Goal: Task Accomplishment & Management: Complete application form

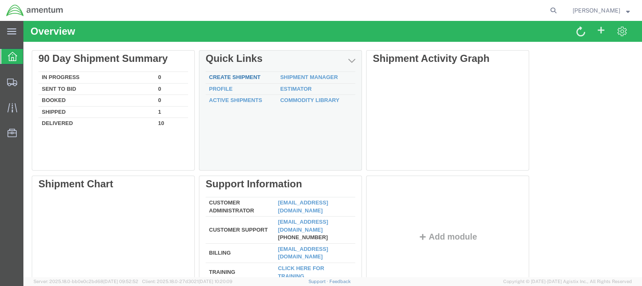
click at [231, 74] on link "Create Shipment" at bounding box center [234, 77] width 51 height 6
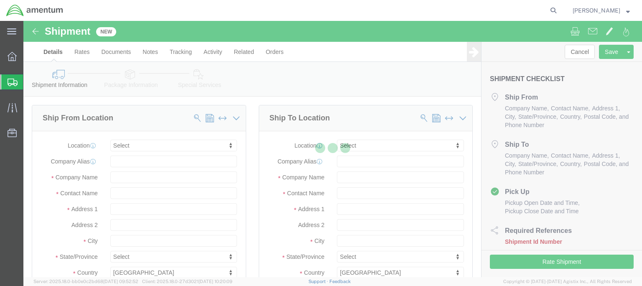
select select
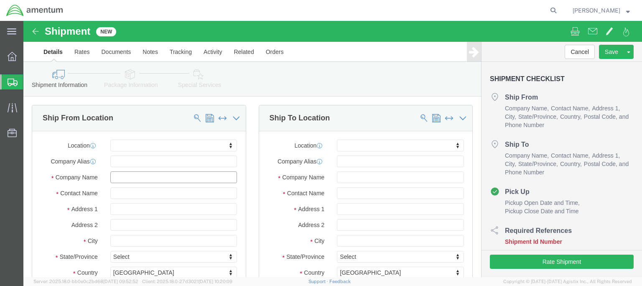
click input "text"
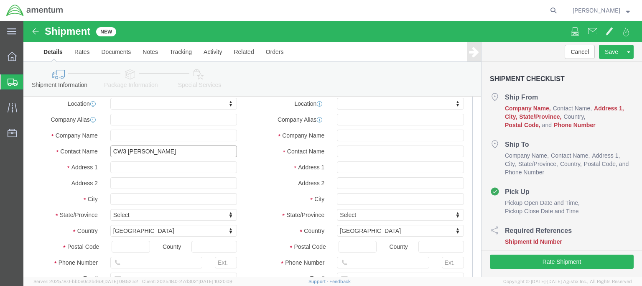
type input "CW3 DAVE EDWARDS"
click input "text"
type input "BLDG 91110"
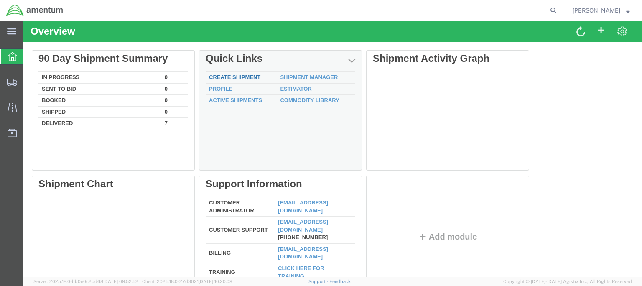
click at [221, 76] on link "Create Shipment" at bounding box center [234, 77] width 51 height 6
click at [229, 75] on link "Create Shipment" at bounding box center [234, 77] width 51 height 6
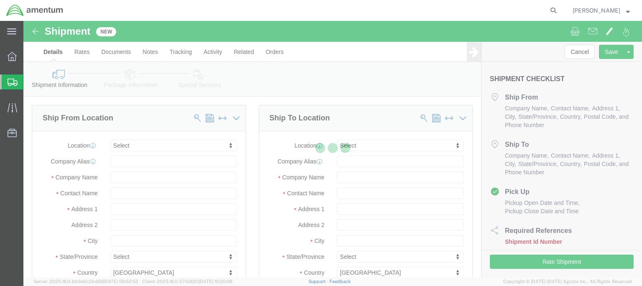
select select
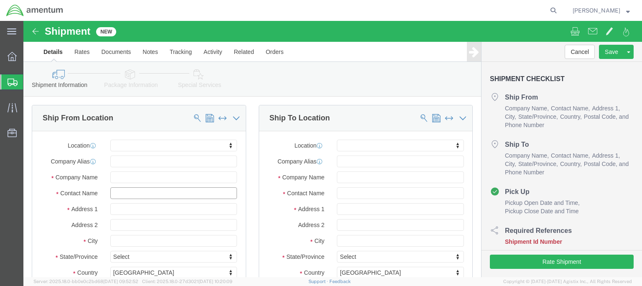
click input "text"
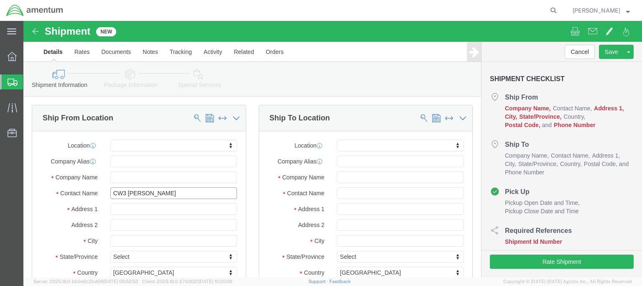
type input "CW3 [PERSON_NAME]"
click input "text"
type input "D. Co 2-1 GSAB, 1st CAB"
select select
click input "text"
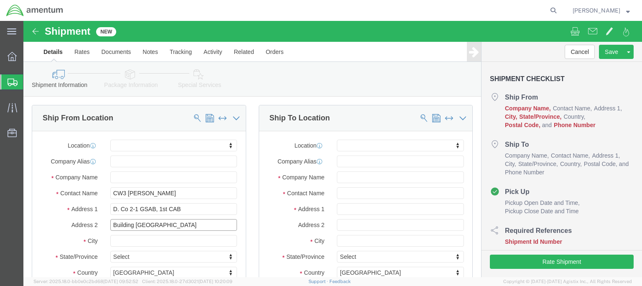
scroll to position [84, 0]
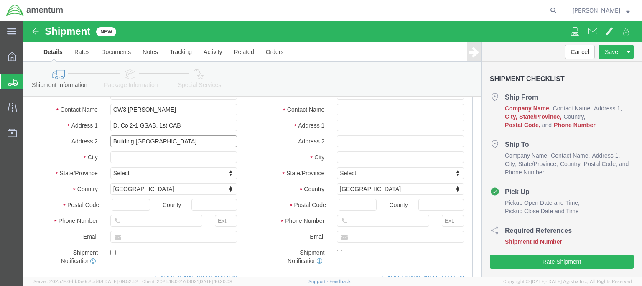
type input "Building [GEOGRAPHIC_DATA]"
click input "text"
type input "FT. [GEOGRAPHIC_DATA]"
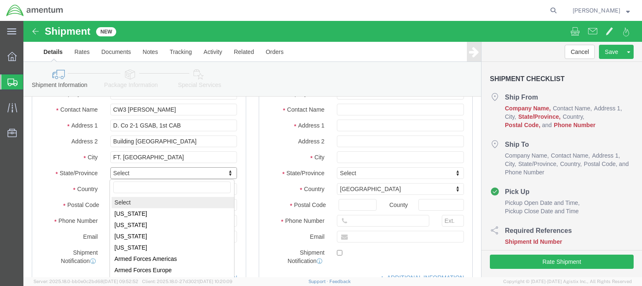
click body "Shipment New Details Rates Documents Notes Tracking Activity Related Orders Can…"
select select
select select "AZ"
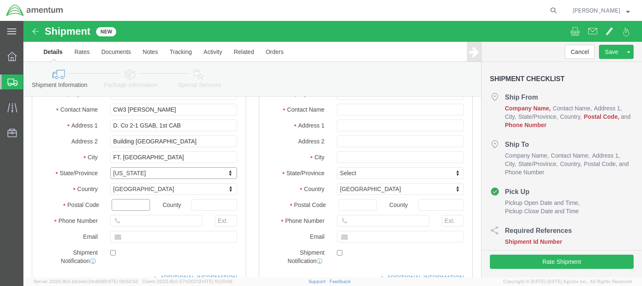
click input "text"
type input "86513"
click input "CW3 [PERSON_NAME]"
select select
type input "CW3 [PERSON_NAME]"
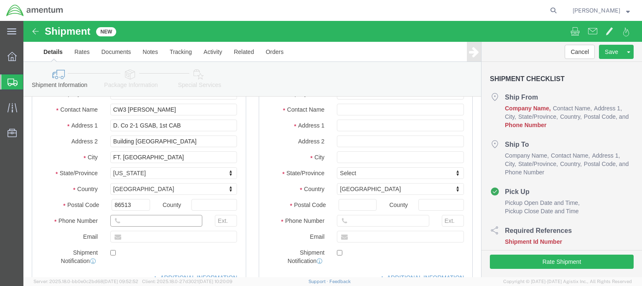
click input "text"
type input "[PHONE_NUMBER]"
type input "[PERSON_NAME][DOMAIN_NAME][EMAIL_ADDRESS][DOMAIN_NAME]"
click input "text"
checkbox input "true"
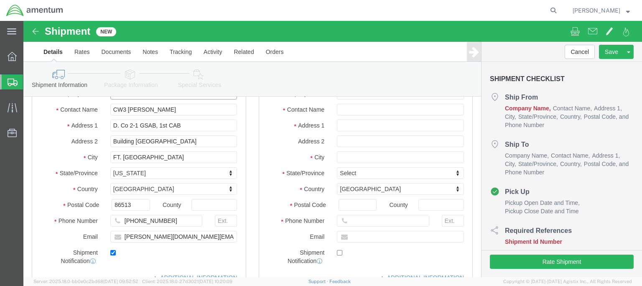
scroll to position [42, 0]
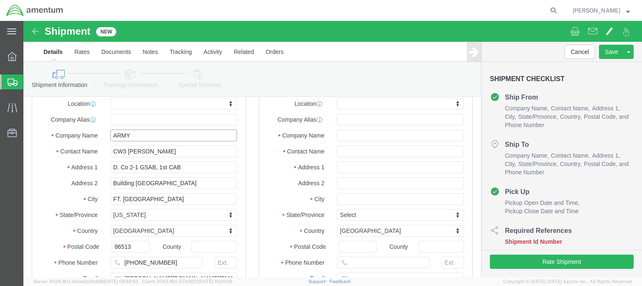
type input "ARMY"
click label "Address 2"
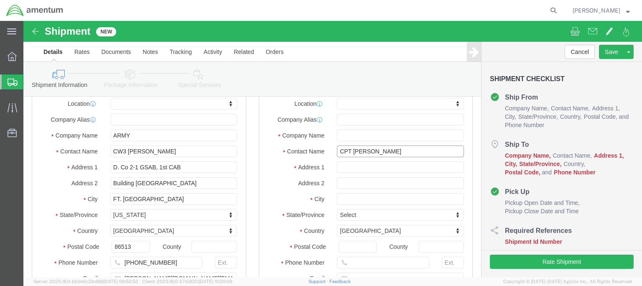
type input "CPT [PERSON_NAME]"
type input "Quality Inn"
select select
type input "[STREET_ADDRESS]"
click input "Quality Inn"
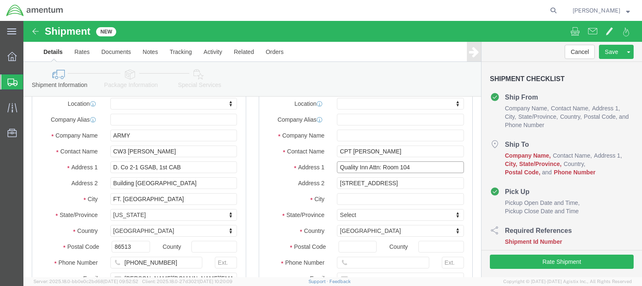
type input "Quality Inn Attn: Room 104"
select select
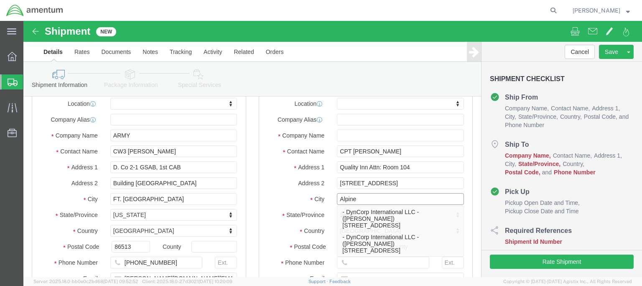
type input "Alpine"
click div "Location My Profile Location [PHONE_NUMBER] [PHONE_NUMBER] [PHONE_NUMBER] [PHON…"
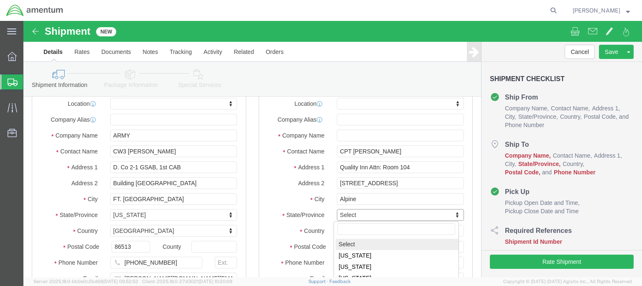
click body "Shipment New Details Rates Documents Notes Tracking Activity Related Orders Can…"
select select
select select "[GEOGRAPHIC_DATA]"
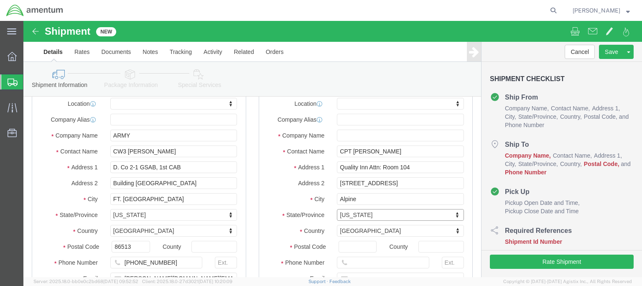
scroll to position [0, 0]
click input "Postal Code"
type input "79830"
click div "Location My Profile Location [PHONE_NUMBER] [PHONE_NUMBER] [PHONE_NUMBER] [PHON…"
select select
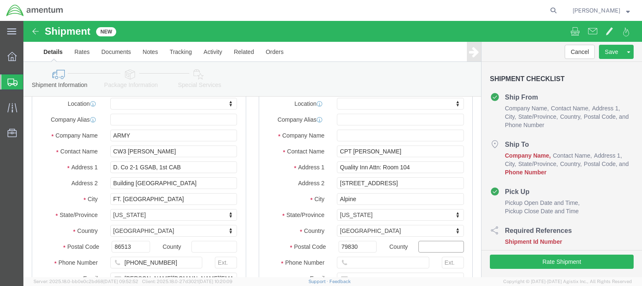
click input "text"
type input "5145"
click label "Country"
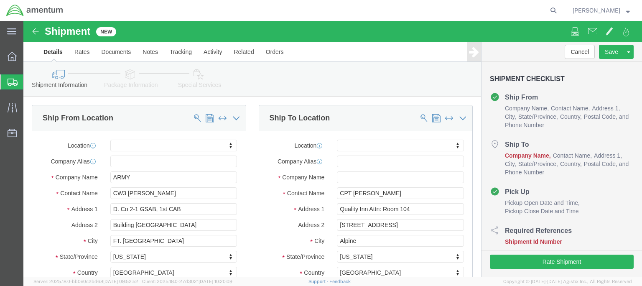
scroll to position [84, 0]
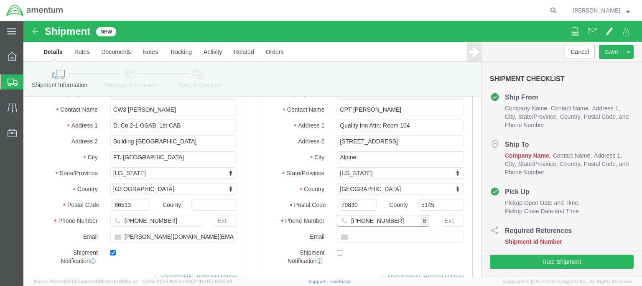
type input "[PHONE_NUMBER]"
drag, startPoint x: 190, startPoint y: 216, endPoint x: 99, endPoint y: 219, distance: 91.2
click input "[PERSON_NAME][DOMAIN_NAME][EMAIL_ADDRESS][DOMAIN_NAME]"
type input "[PERSON_NAME][DOMAIN_NAME][EMAIL_ADDRESS][DOMAIN_NAME]"
click label "State/Province"
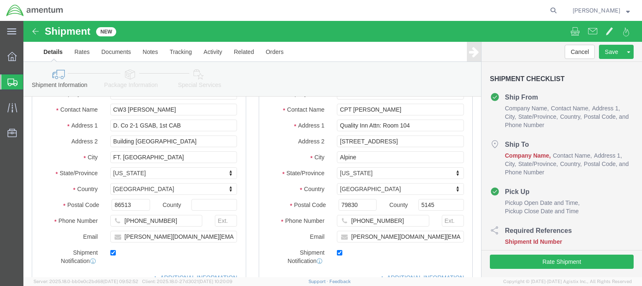
checkbox input "true"
click div
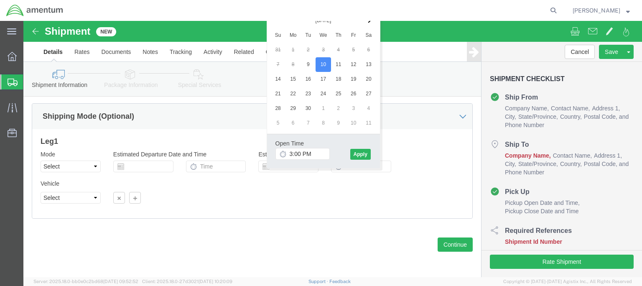
scroll to position [545, 0]
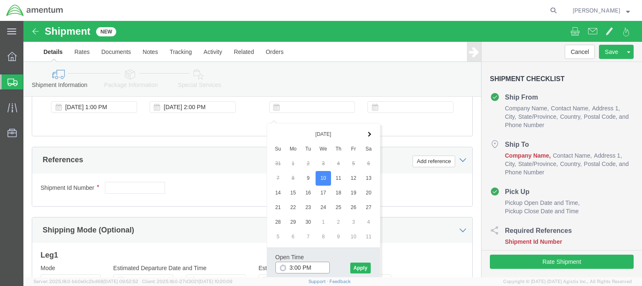
drag, startPoint x: 264, startPoint y: 246, endPoint x: 270, endPoint y: 247, distance: 6.4
click input "3:00 PM"
drag, startPoint x: 281, startPoint y: 247, endPoint x: 287, endPoint y: 249, distance: 6.1
click body "Shipment New Details Rates Documents Notes Tracking Activity Related Orders Can…"
type input "10:00AM"
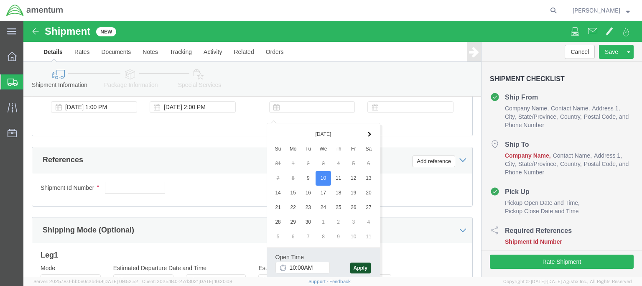
click button "Apply"
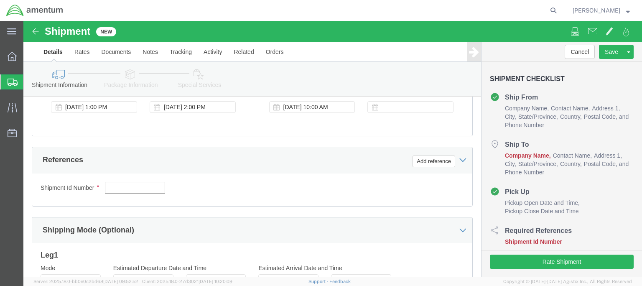
click input "text"
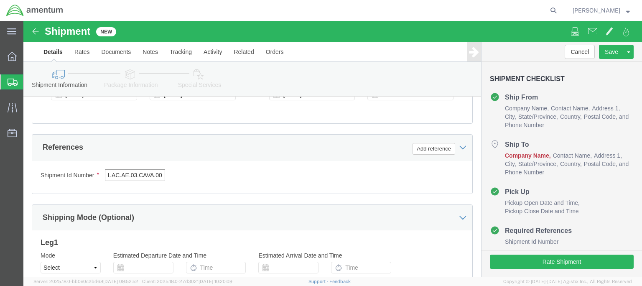
scroll to position [54, 0]
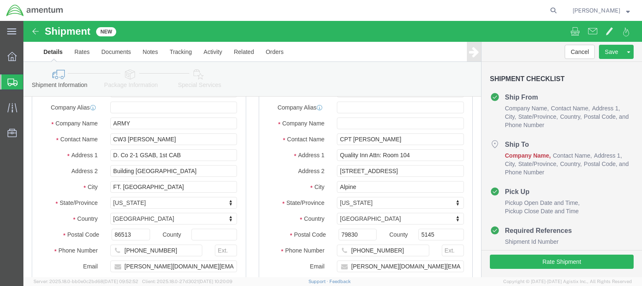
type input "4999.R.2521.AC.AE.03.CAVA.00"
drag, startPoint x: 342, startPoint y: 134, endPoint x: 391, endPoint y: 135, distance: 49.8
click input "Quality Inn Attn: Room 104"
type input "Quality Inn"
drag, startPoint x: 311, startPoint y: 151, endPoint x: 377, endPoint y: 151, distance: 65.7
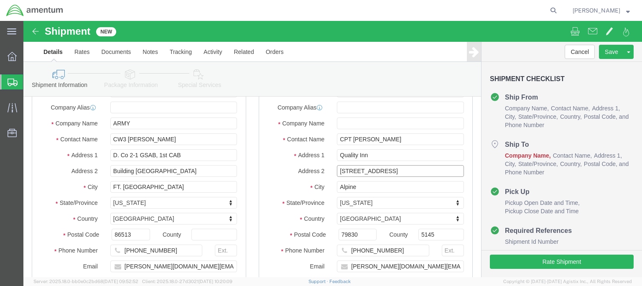
click input "[STREET_ADDRESS]"
select select
click input "Quality Inn"
click input "Quality Inn [STREET_ADDRESS]"
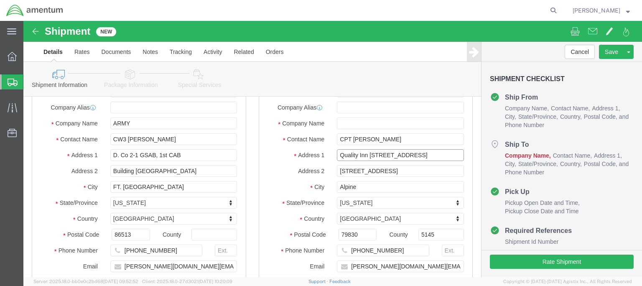
type input "Quality Inn [STREET_ADDRESS]"
drag, startPoint x: 374, startPoint y: 152, endPoint x: 300, endPoint y: 152, distance: 74.0
select select
click div "Address [STREET_ADDRESS]"
type input "Attn: Room 104"
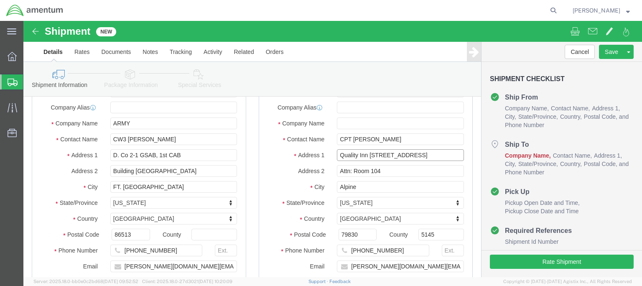
drag, startPoint x: 313, startPoint y: 133, endPoint x: 399, endPoint y: 130, distance: 86.2
click input "Quality Inn [STREET_ADDRESS]"
type input "Quality Inn [STREET_ADDRESS]"
select select
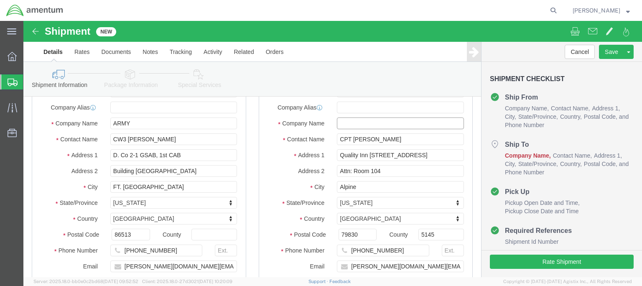
click input "text"
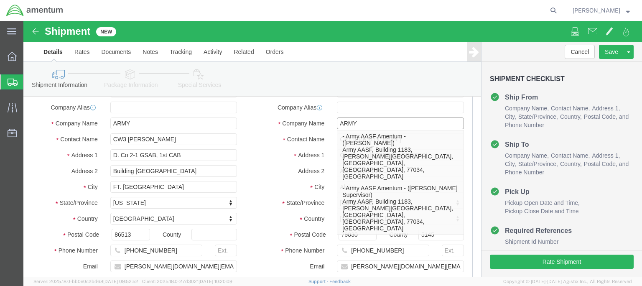
type input "ARMY"
click label "Address 2"
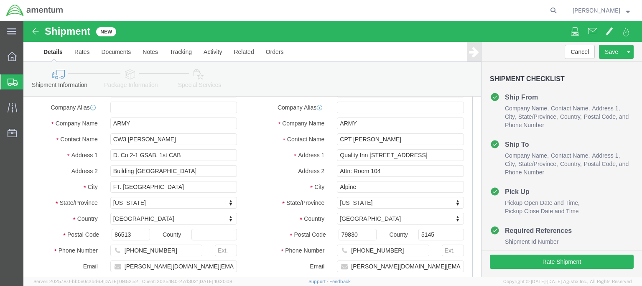
click button "Continue"
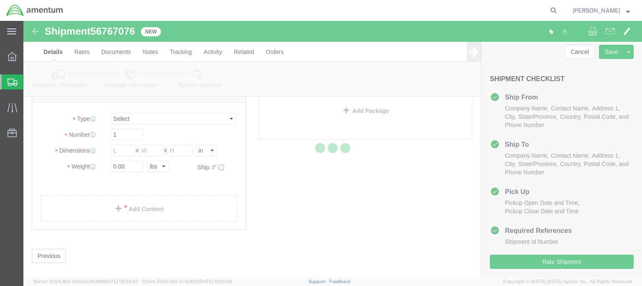
select select "CBOX"
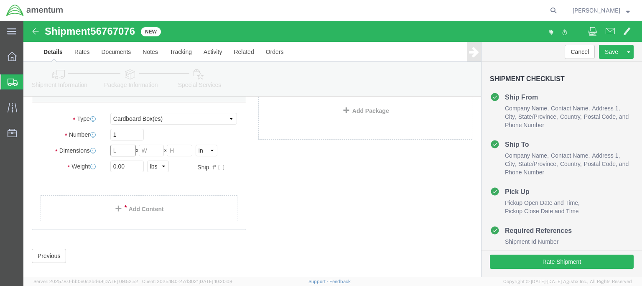
click input "text"
type input "8"
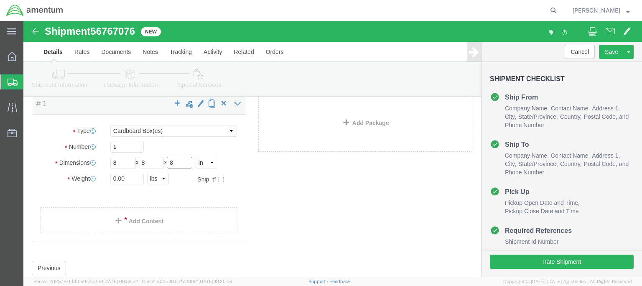
type input "8"
drag, startPoint x: 105, startPoint y: 164, endPoint x: 64, endPoint y: 165, distance: 41.8
click div "Weight 0.00 Select kgs lbs Ship. t°"
type input "2"
click div "Package Content # 1 x Package Type Select BCK Boxes Bale(s) Basket(s) Bolt(s) B…"
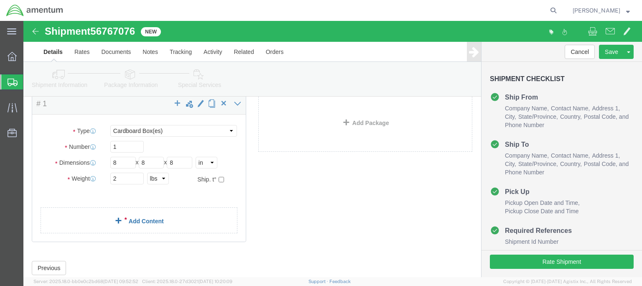
click link "Add Content"
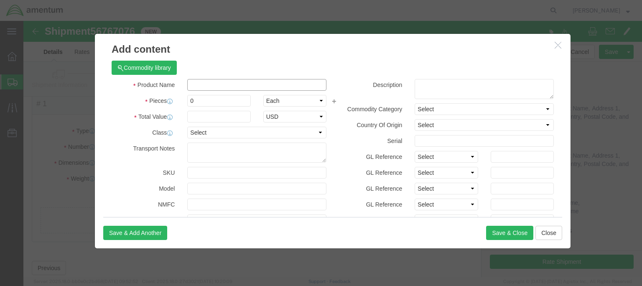
click input "text"
type input "APU IGNITER"
drag, startPoint x: 179, startPoint y: 81, endPoint x: 159, endPoint y: 80, distance: 19.7
click div "0"
type input "1"
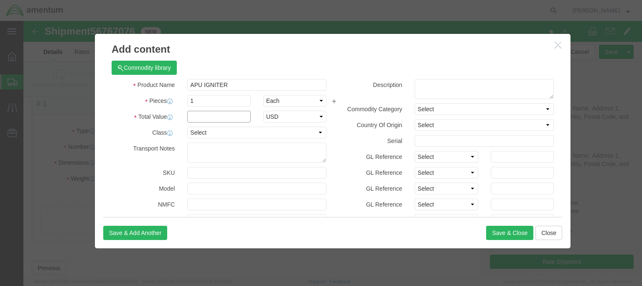
click input "text"
type input "233.44"
click button "Save & Close"
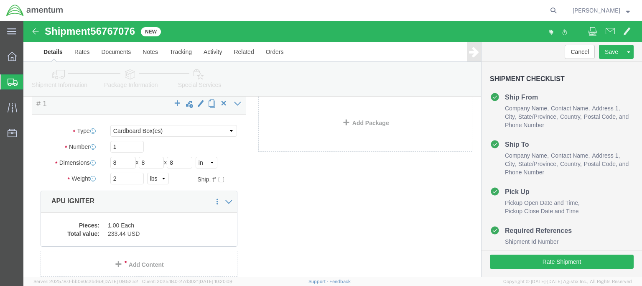
click button "Previous"
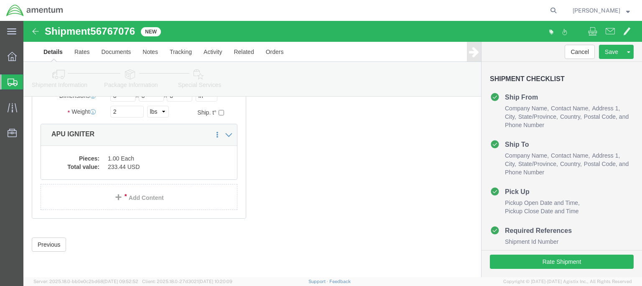
click link "Details"
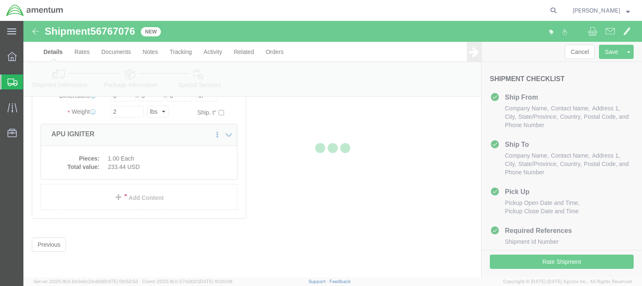
click body "Shipment 56767076 New Details Rates Documents Notes Tracking Activity Related O…"
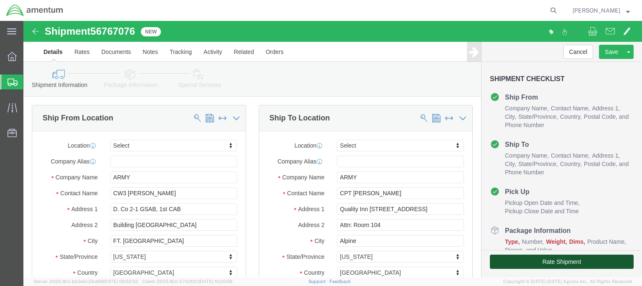
click button "Rate Shipment"
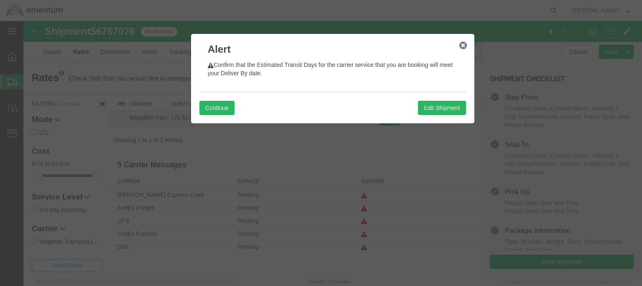
click at [463, 47] on icon "button" at bounding box center [464, 45] width 8 height 7
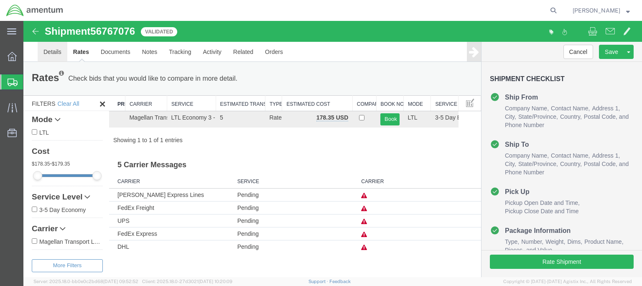
click at [50, 51] on link "Details" at bounding box center [53, 52] width 30 height 20
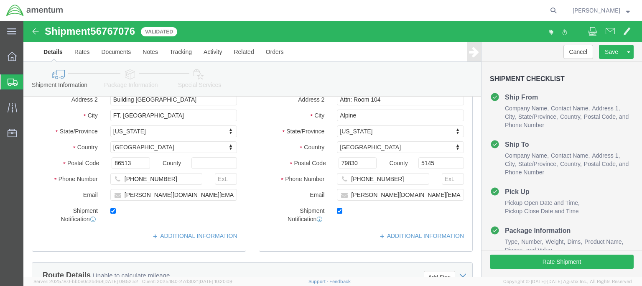
scroll to position [419, 0]
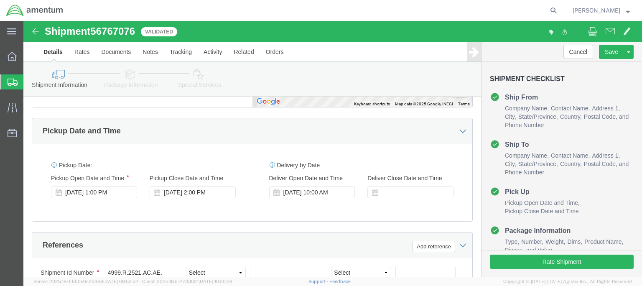
click button "Continue"
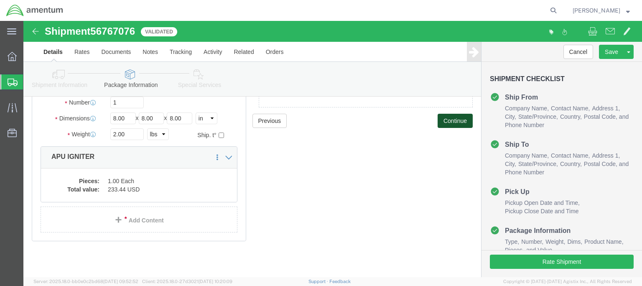
scroll to position [0, 0]
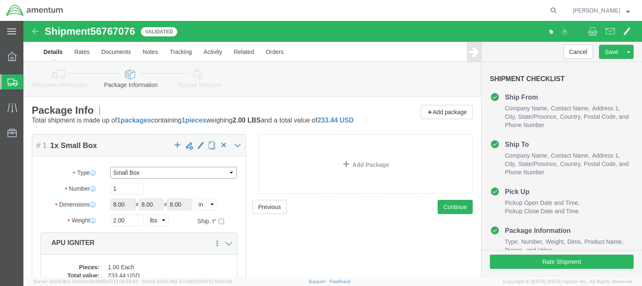
select select "YRPK"
drag, startPoint x: 86, startPoint y: 194, endPoint x: 115, endPoint y: 194, distance: 29.7
click div "Length 8.00 x Width 8.00 x Height 8.00 Select cm ft in"
type input "8"
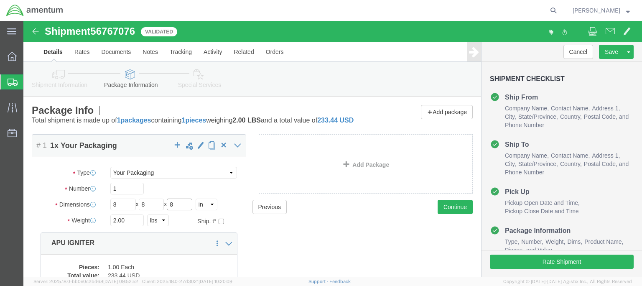
type input "8"
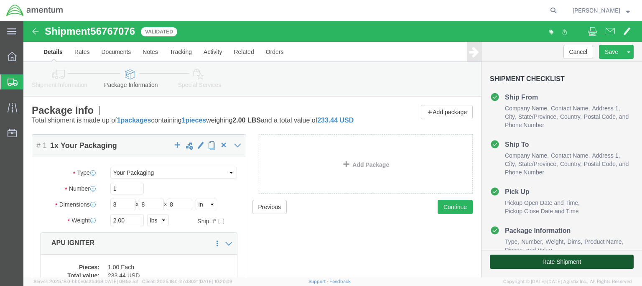
click button "Rate Shipment"
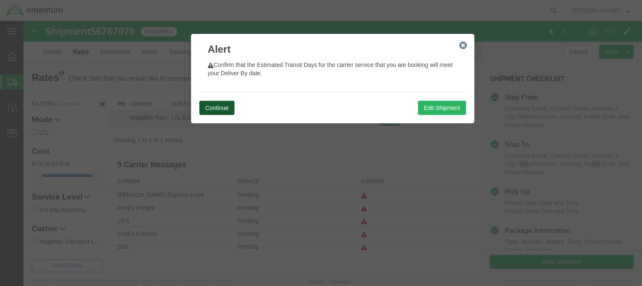
click at [210, 108] on button "Continue" at bounding box center [217, 108] width 35 height 14
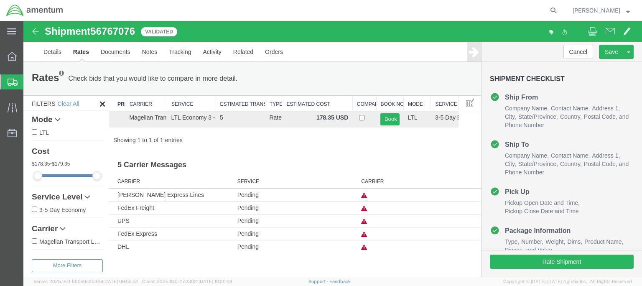
click at [243, 253] on td "Pending" at bounding box center [295, 246] width 124 height 13
click at [44, 49] on link "Details" at bounding box center [53, 52] width 30 height 20
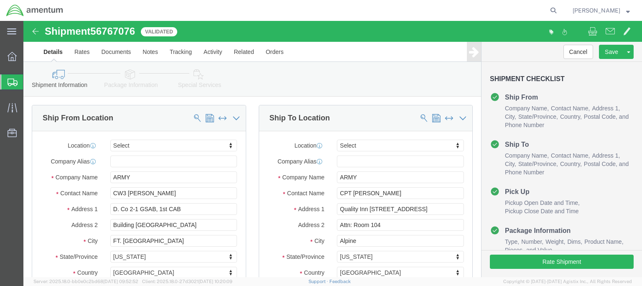
scroll to position [252, 0]
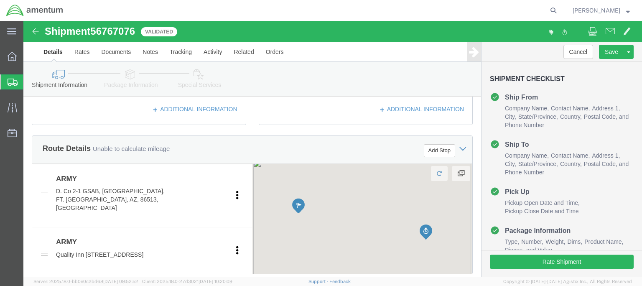
click div "[DATE] 10:00 AM"
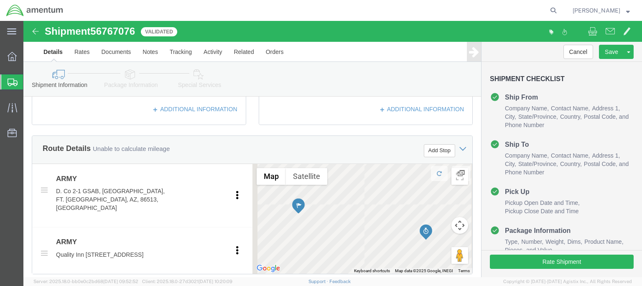
drag, startPoint x: 267, startPoint y: 206, endPoint x: 271, endPoint y: 205, distance: 4.3
click input "10:00 AM"
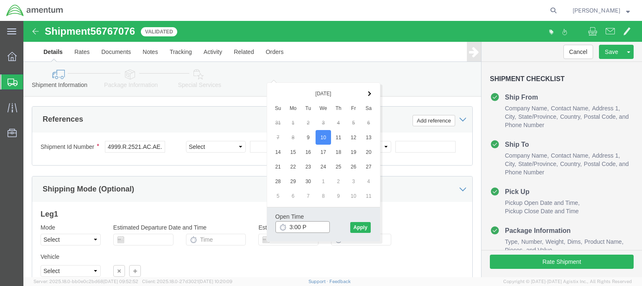
type input "3:00 PM"
click button "Apply"
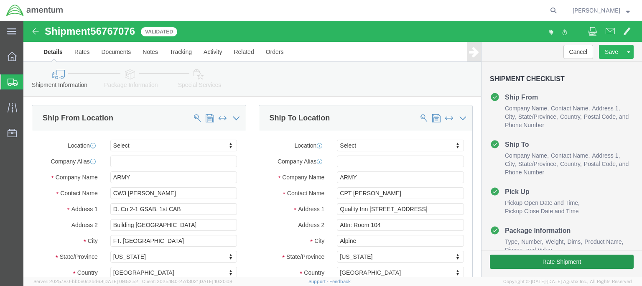
scroll to position [627, 0]
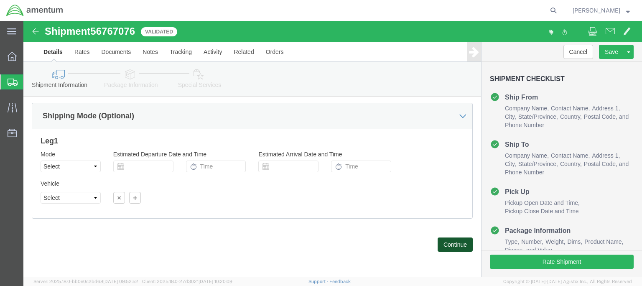
click button "Continue"
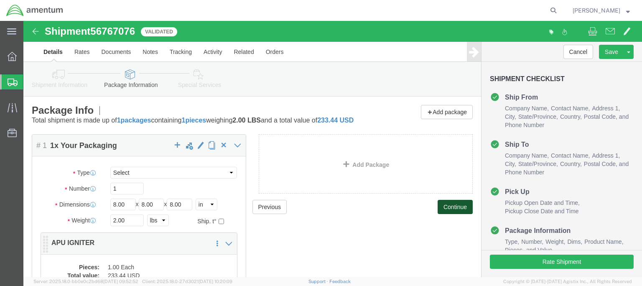
scroll to position [84, 0]
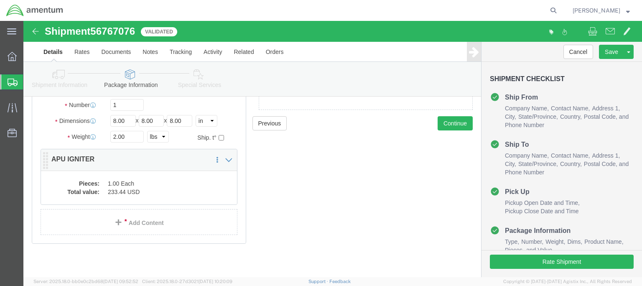
click dd "1.00 Each"
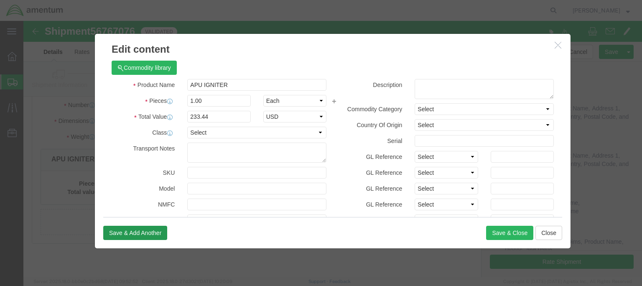
scroll to position [42, 0]
click button "Save & Close"
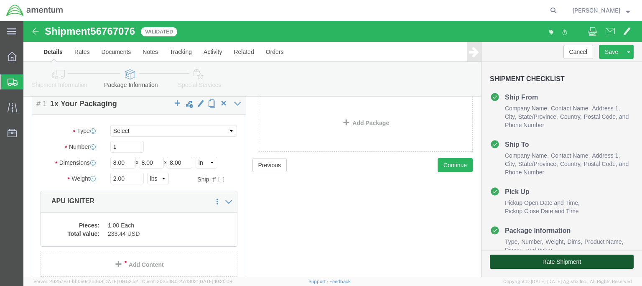
click button "Rate Shipment"
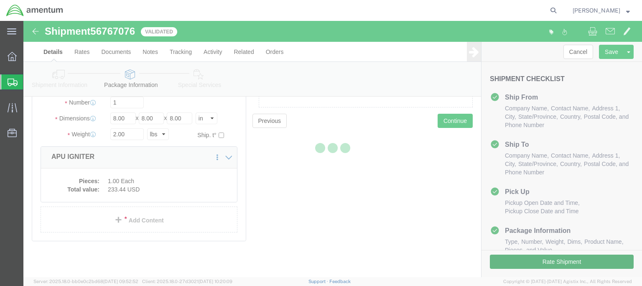
scroll to position [4, 0]
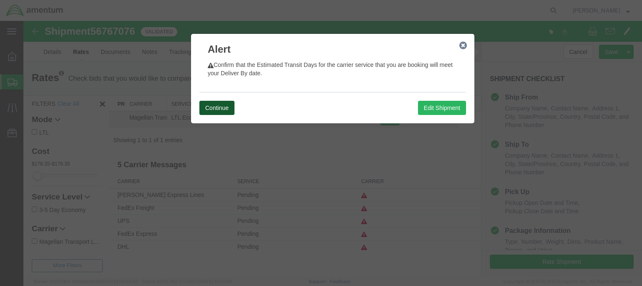
click at [228, 107] on button "Continue" at bounding box center [217, 108] width 35 height 14
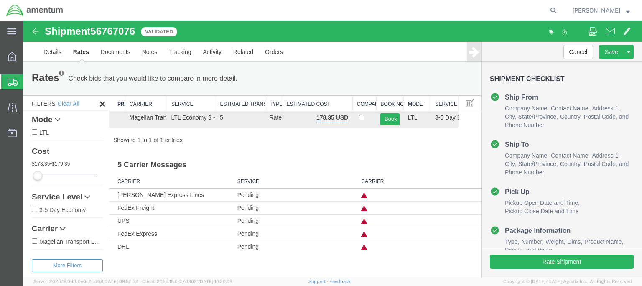
click at [192, 203] on td "FedEx Freight" at bounding box center [171, 208] width 124 height 13
click at [144, 234] on td "FedEx Express" at bounding box center [171, 234] width 124 height 13
click at [361, 234] on icon at bounding box center [364, 235] width 6 height 6
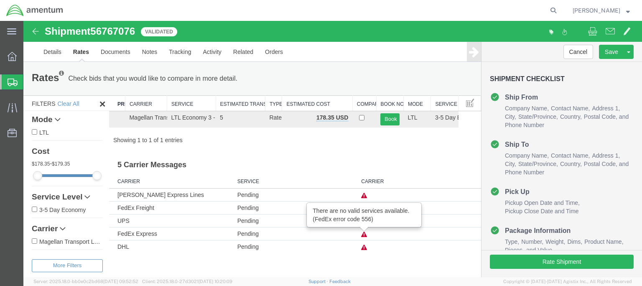
click at [361, 234] on icon at bounding box center [364, 235] width 6 height 6
click at [144, 230] on td "FedEx Express" at bounding box center [171, 234] width 124 height 13
click at [143, 231] on td "FedEx Express" at bounding box center [171, 234] width 124 height 13
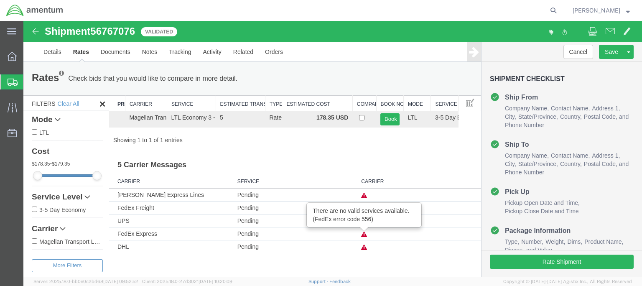
click at [61, 117] on icon at bounding box center [58, 120] width 6 height 6
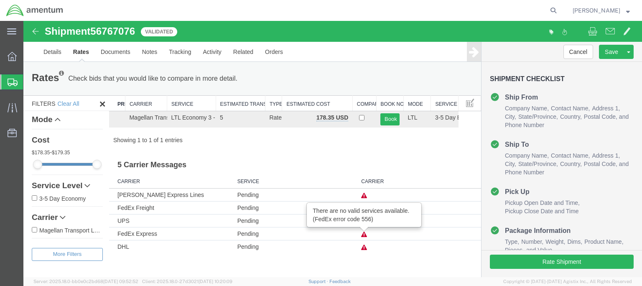
click at [67, 121] on link "Mode" at bounding box center [67, 119] width 71 height 9
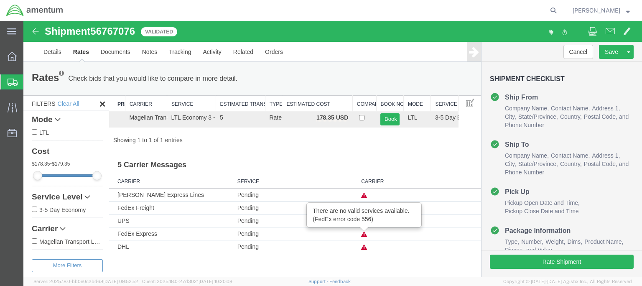
click at [61, 117] on icon at bounding box center [58, 120] width 6 height 6
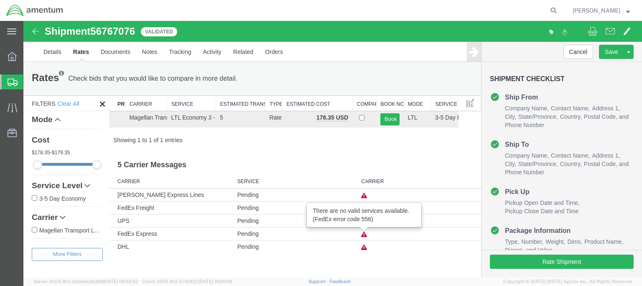
click at [61, 117] on icon at bounding box center [58, 120] width 6 height 6
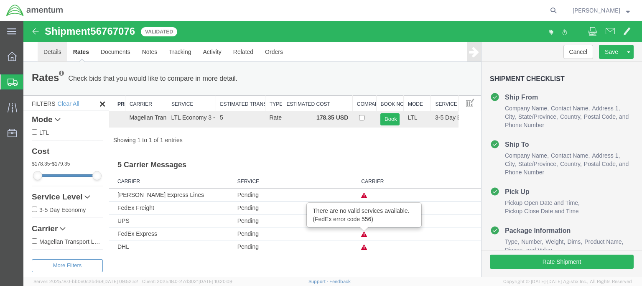
click at [52, 51] on link "Details" at bounding box center [53, 52] width 30 height 20
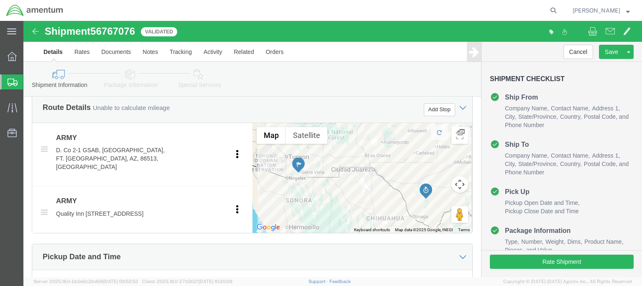
scroll to position [419, 0]
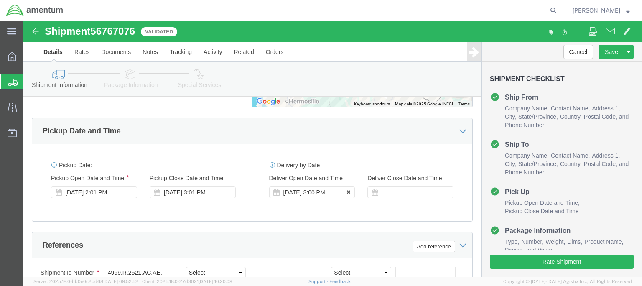
click div "[DATE] 3:00 PM"
click button "Apply"
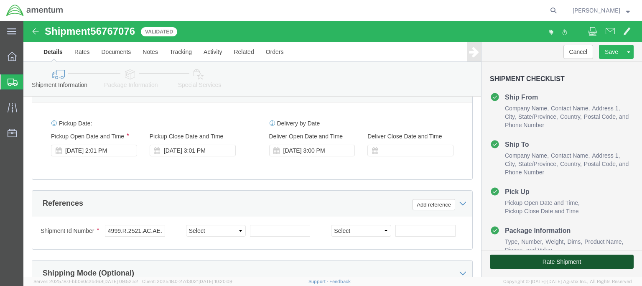
click button "Rate Shipment"
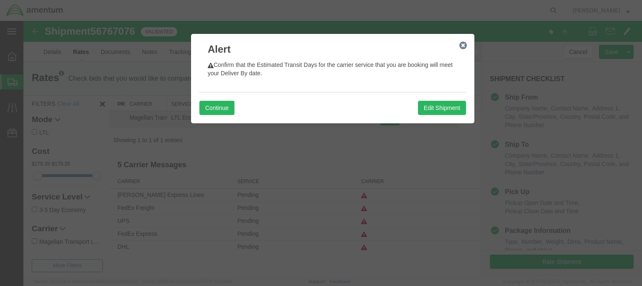
scroll to position [0, 0]
click at [221, 110] on button "Continue" at bounding box center [217, 108] width 35 height 14
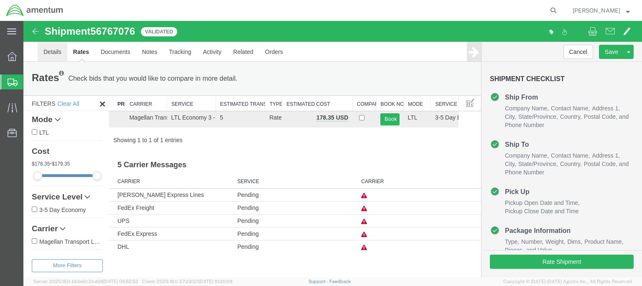
click at [54, 50] on link "Details" at bounding box center [53, 52] width 30 height 20
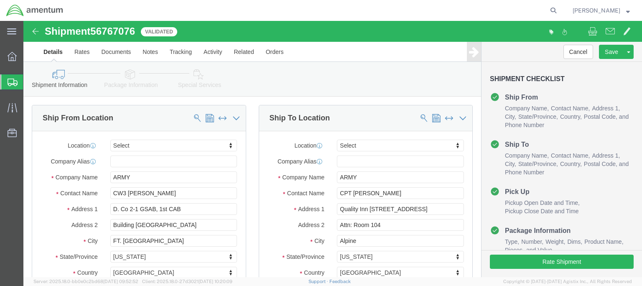
scroll to position [42, 0]
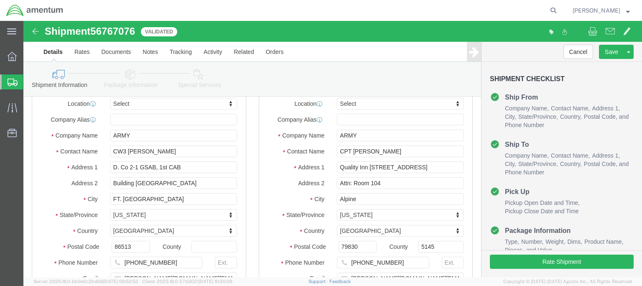
click button "Continue"
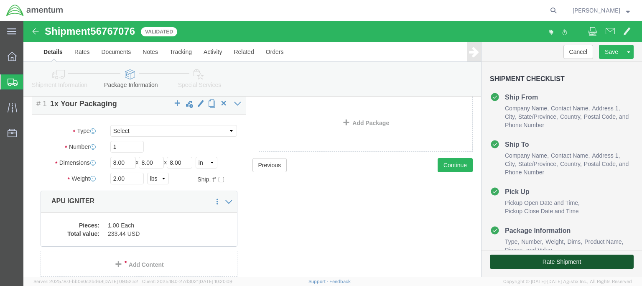
click button "Rate Shipment"
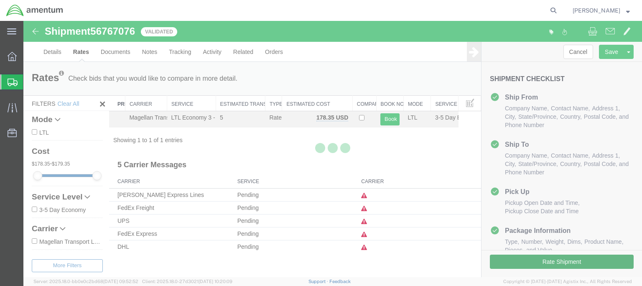
scroll to position [0, 0]
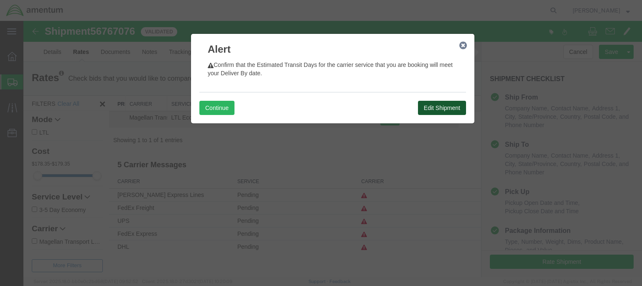
click at [434, 107] on button "Edit Shipment" at bounding box center [442, 108] width 48 height 14
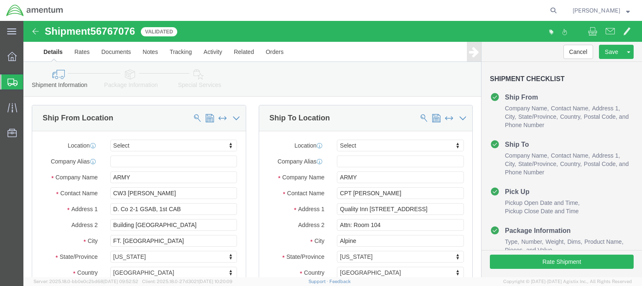
scroll to position [84, 0]
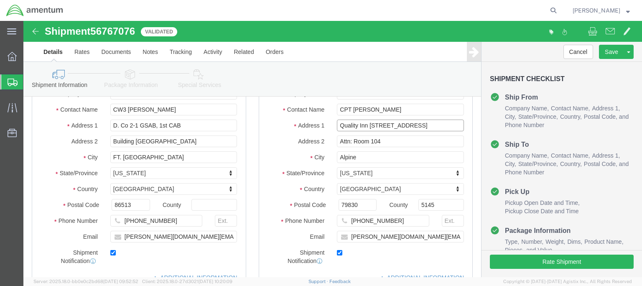
drag, startPoint x: 342, startPoint y: 105, endPoint x: 308, endPoint y: 105, distance: 34.3
click div "Quality Inn [STREET_ADDRESS]"
click input "[STREET_ADDRESS]"
paste input "Quality Inn"
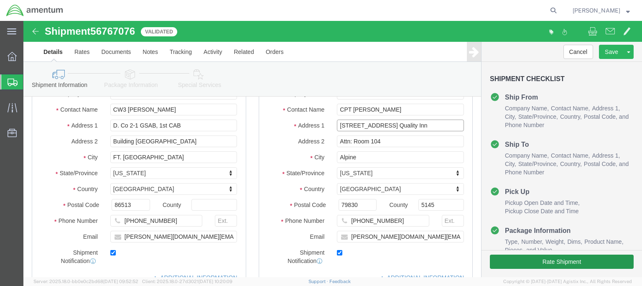
type input "[STREET_ADDRESS] Quality Inn"
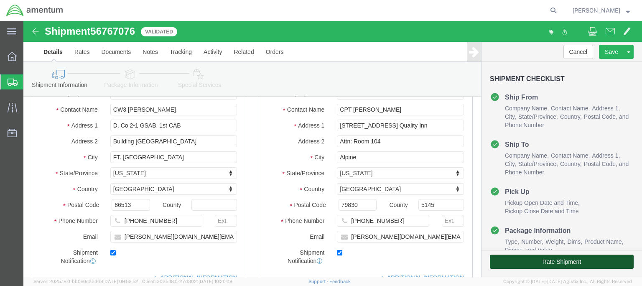
click button "Rate Shipment"
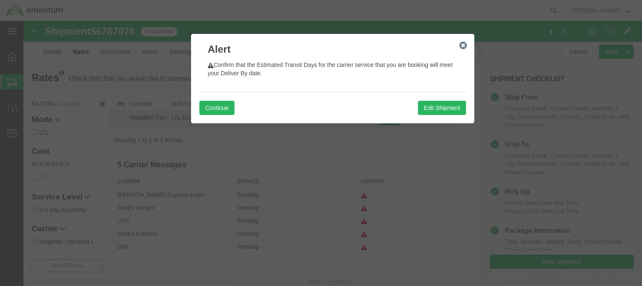
click at [463, 44] on icon "button" at bounding box center [464, 45] width 8 height 7
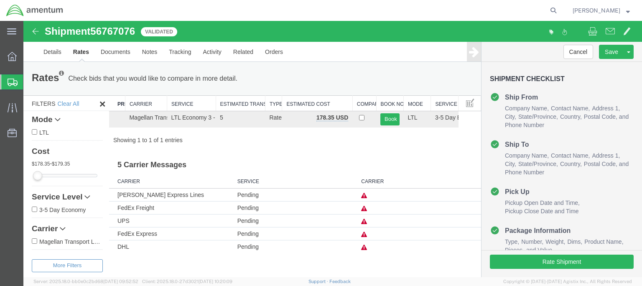
click at [33, 207] on input "3-5 Day Economy" at bounding box center [34, 209] width 5 height 5
click at [32, 209] on input "3-5 Day Economy" at bounding box center [34, 209] width 5 height 5
click at [32, 210] on input "3-5 Day Economy" at bounding box center [34, 209] width 5 height 5
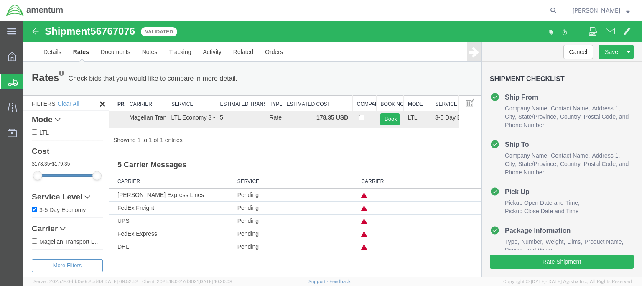
checkbox input "false"
click at [51, 54] on link "Details" at bounding box center [53, 52] width 30 height 20
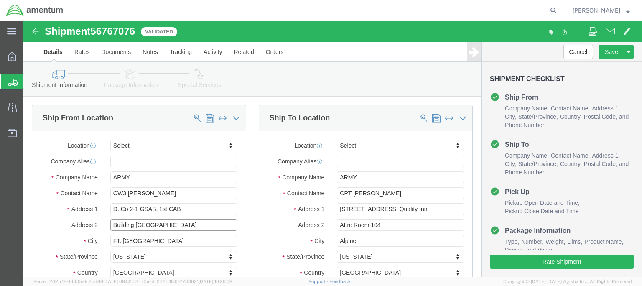
drag, startPoint x: 175, startPoint y: 161, endPoint x: 87, endPoint y: 162, distance: 87.8
click input "Building [GEOGRAPHIC_DATA]"
drag, startPoint x: 163, startPoint y: 143, endPoint x: 77, endPoint y: 146, distance: 85.8
click div "Address 1 D. Co 2-1 GSAB, 1st CAB"
paste input "Building [GEOGRAPHIC_DATA]"
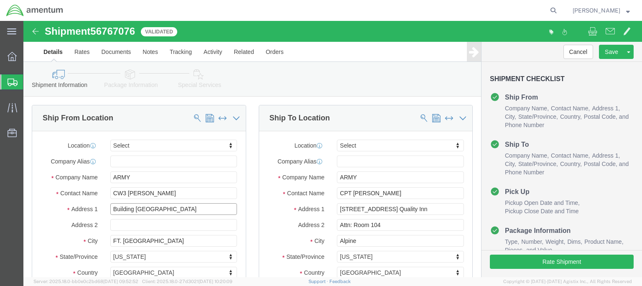
scroll to position [42, 0]
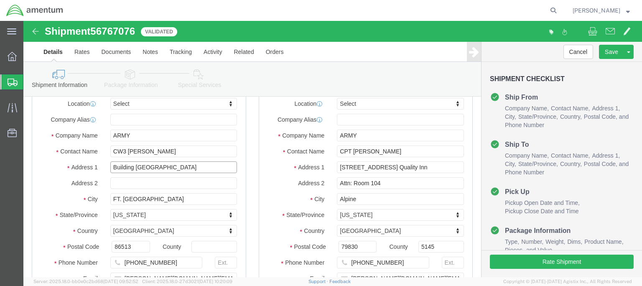
type input "Building [GEOGRAPHIC_DATA]"
click input "text"
paste input "D. Co 2-1 GSAB, 1st CAB D. Co 2-1 GSAB, 1st CAB"
click input "DDDD. Co 2-1 GSAB, 1st CAB D. Co 2-1 GSAB, 1st CAB"
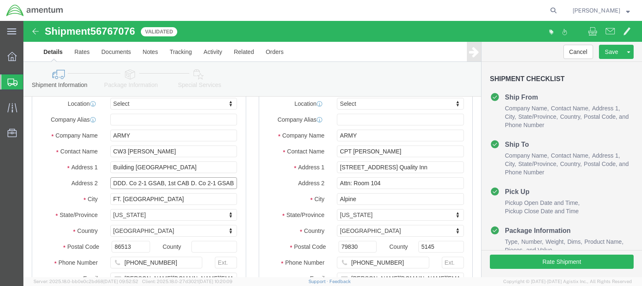
click input "DDD. Co 2-1 GSAB, 1st CAB D. Co 2-1 GSAB, 1st CAB"
drag, startPoint x: 157, startPoint y: 161, endPoint x: 205, endPoint y: 165, distance: 48.2
click input "DD. Co 2-1 GSAB, 1st CAB D. Co 2-1 GSAB, 1st CAB"
click input "DD. Co 2-1 GSAB, 1st CAB"
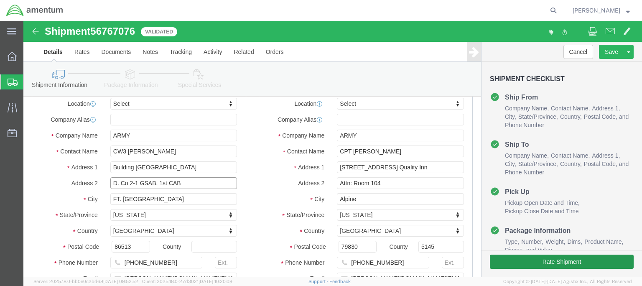
type input "D. Co 2-1 GSAB, 1st CAB"
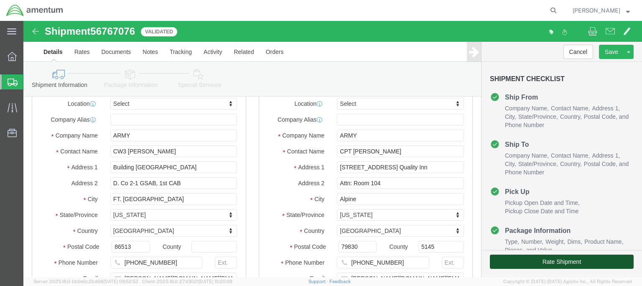
click button "Rate Shipment"
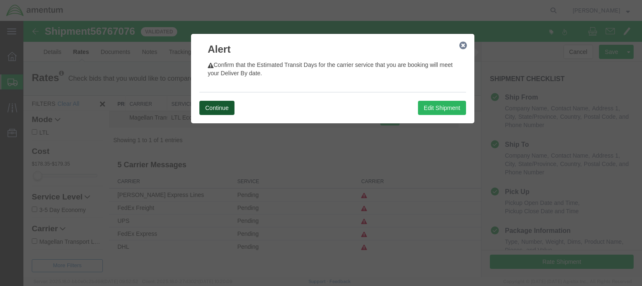
click at [233, 108] on button "Continue" at bounding box center [217, 108] width 35 height 14
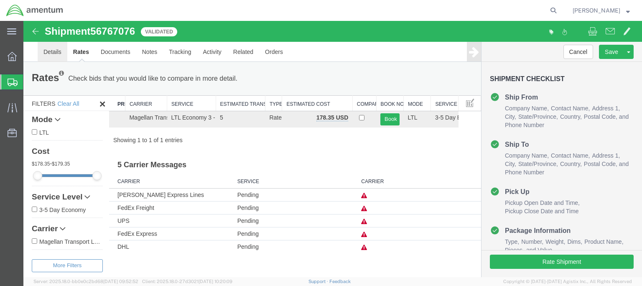
click at [43, 51] on link "Details" at bounding box center [53, 52] width 30 height 20
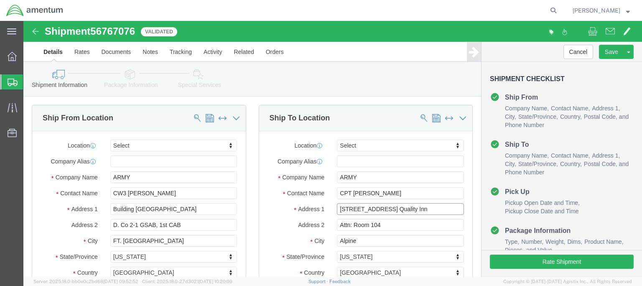
click input "[STREET_ADDRESS] Quality Inn"
type input "[STREET_ADDRESS] Quality Inn"
click div "Rate Shipment"
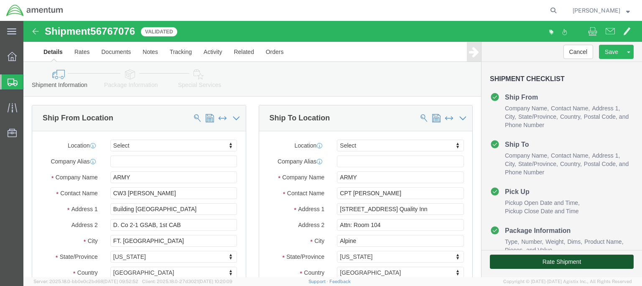
click button "Rate Shipment"
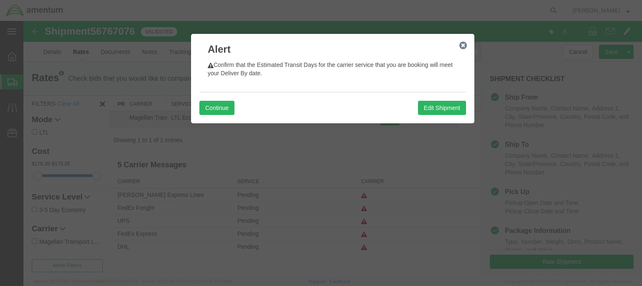
click at [464, 50] on button "button" at bounding box center [463, 45] width 10 height 10
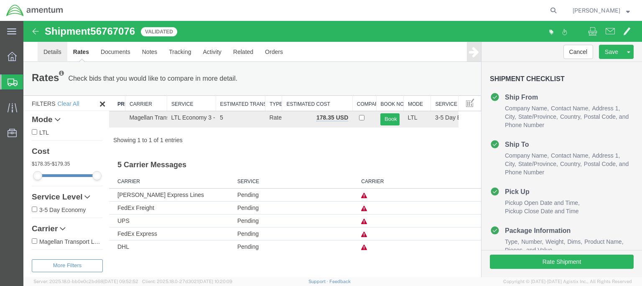
click at [50, 51] on link "Details" at bounding box center [53, 52] width 30 height 20
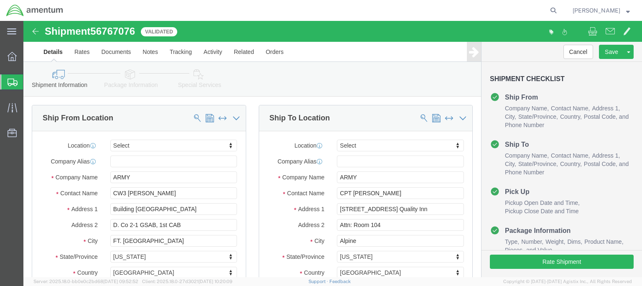
scroll to position [42, 0]
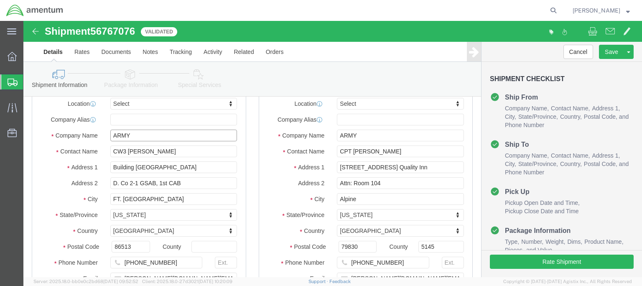
drag, startPoint x: 115, startPoint y: 115, endPoint x: 90, endPoint y: 113, distance: 25.6
click input "ARMY"
type input "AMENTUM"
drag, startPoint x: 337, startPoint y: 113, endPoint x: 308, endPoint y: 110, distance: 29.1
click div "ARMY"
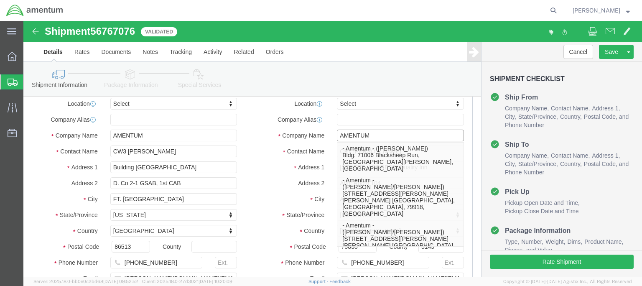
type input "AMENTUM"
click label "Address 1"
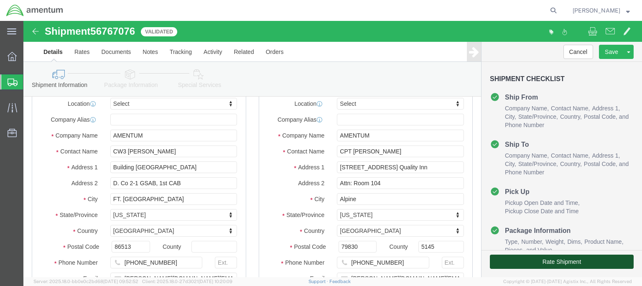
click button "Rate Shipment"
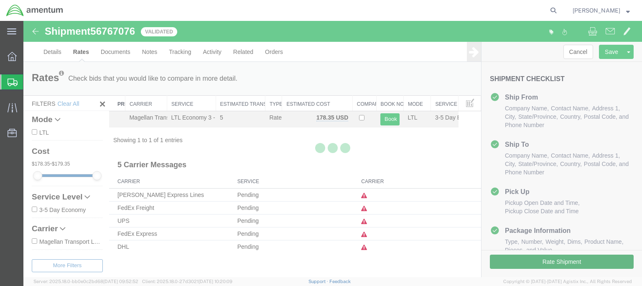
scroll to position [0, 0]
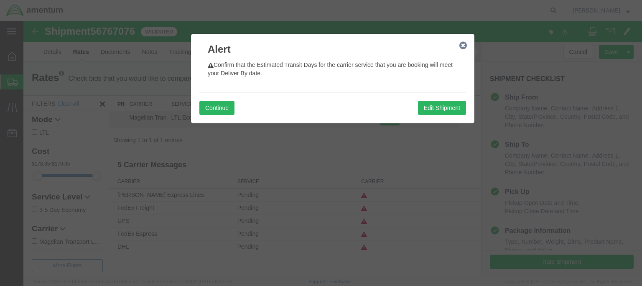
click at [463, 44] on icon "button" at bounding box center [464, 45] width 8 height 7
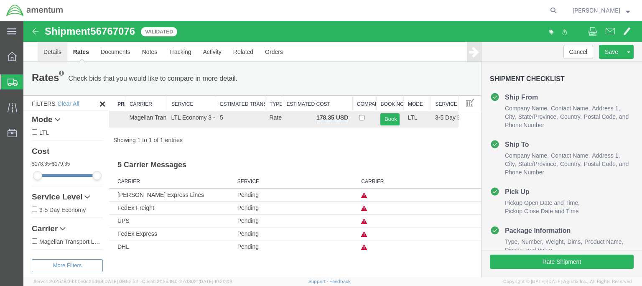
click at [50, 48] on link "Details" at bounding box center [53, 52] width 30 height 20
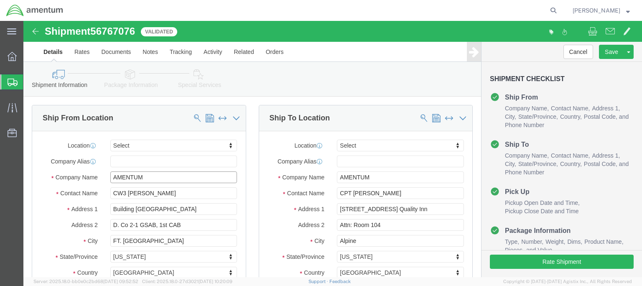
drag, startPoint x: 131, startPoint y: 156, endPoint x: 80, endPoint y: 155, distance: 51.0
click div "Company Name AMENTUM"
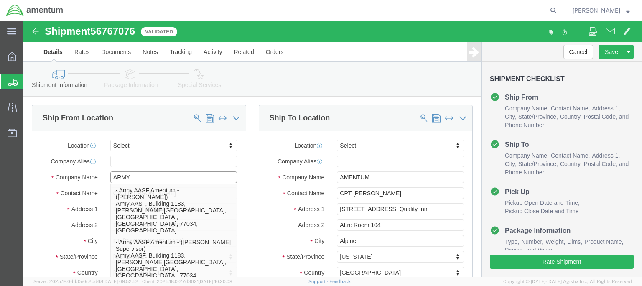
type input "ARMY"
drag, startPoint x: 363, startPoint y: 154, endPoint x: 309, endPoint y: 150, distance: 54.5
click div "Location Select Select My Profile Location [PHONE_NUMBER] [PHONE_NUMBER] [PHONE…"
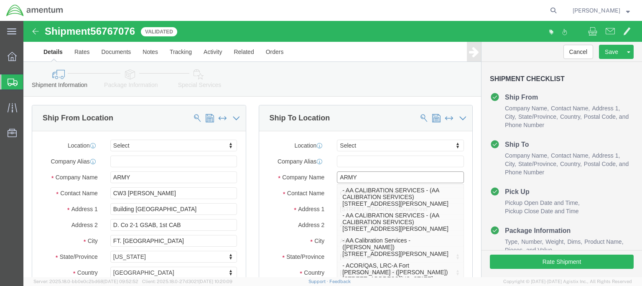
type input "ARMY"
click input "text"
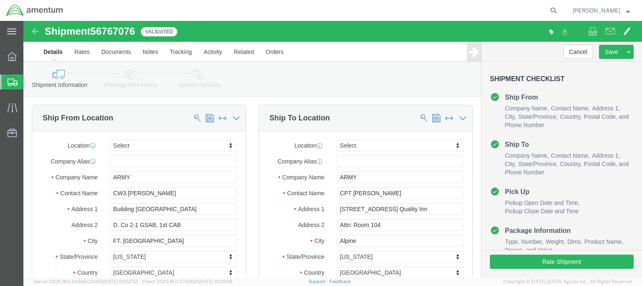
click div
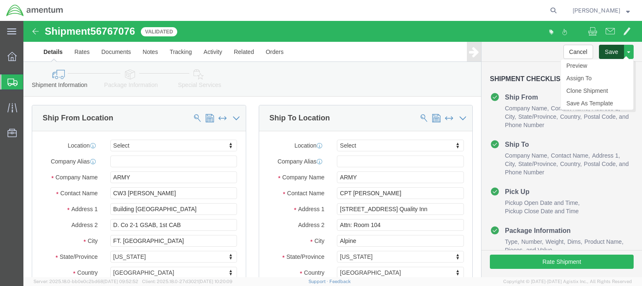
click button "Save"
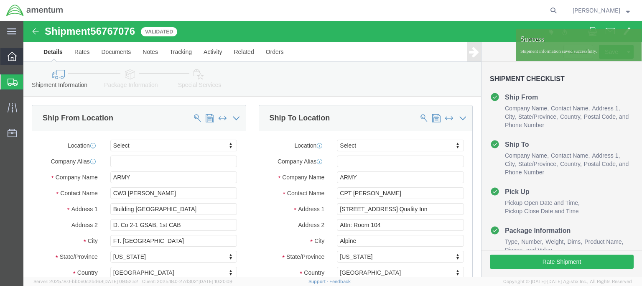
click at [8, 56] on icon at bounding box center [12, 56] width 9 height 9
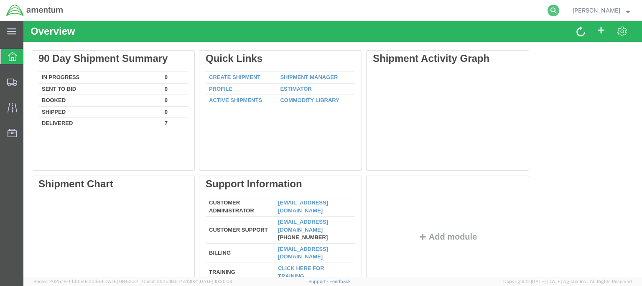
click at [560, 12] on icon at bounding box center [554, 11] width 12 height 12
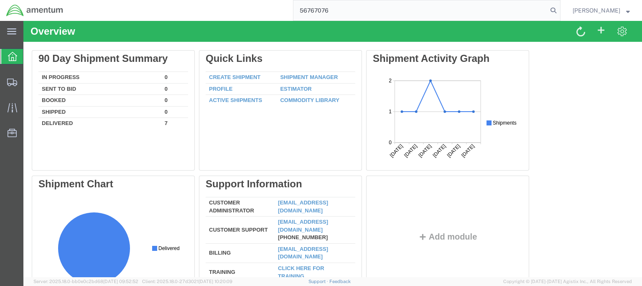
type input "56767076"
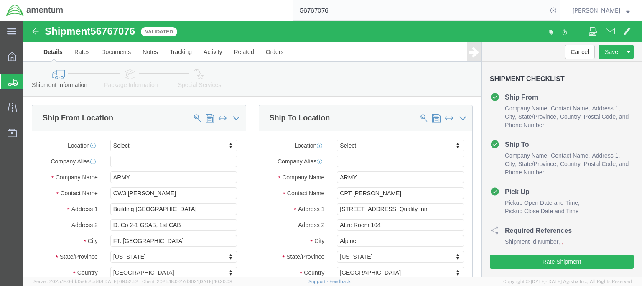
scroll to position [293, 0]
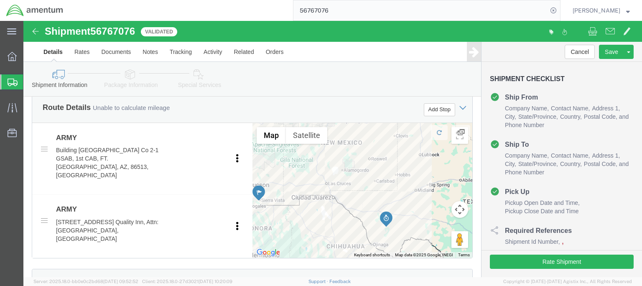
click input "[STREET_ADDRESS] Quality Inn"
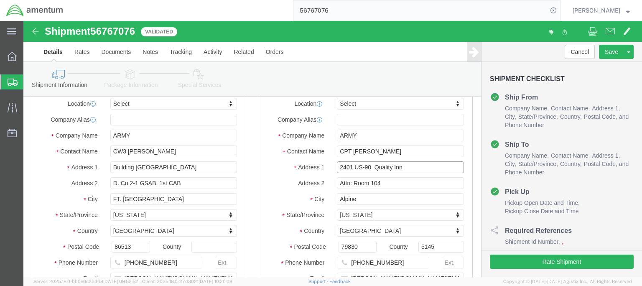
drag, startPoint x: 348, startPoint y: 147, endPoint x: 375, endPoint y: 148, distance: 27.2
click input "2401 US-90 Quality Inn"
paste input "Quality Inn"
type input "Quality Inn 2401 US-90 Quality Inn"
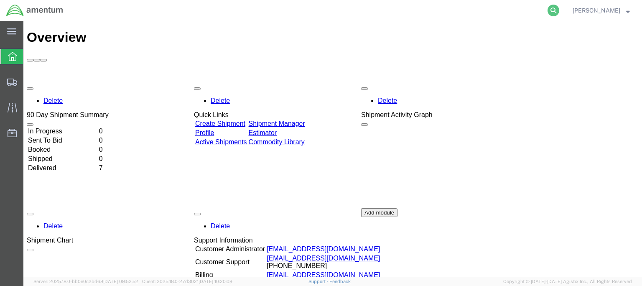
click at [560, 13] on icon at bounding box center [554, 11] width 12 height 12
type input "56767076"
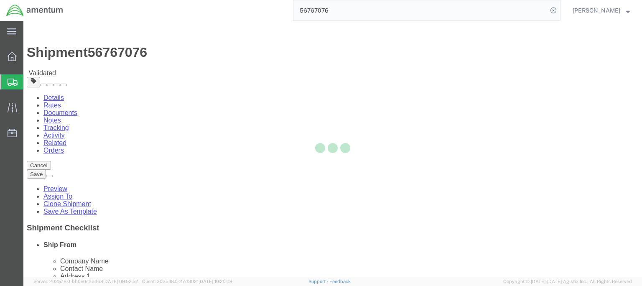
select select
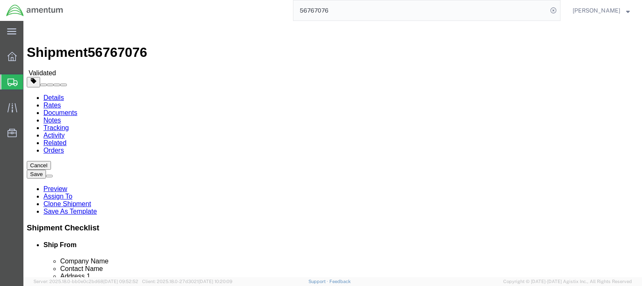
click input "2401 US-90 Quality Inn"
click button "Rate Shipment"
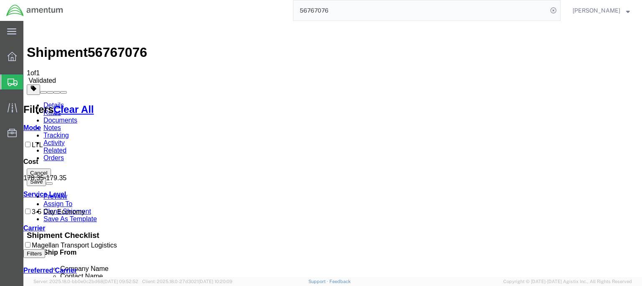
click at [52, 102] on link "Details" at bounding box center [53, 105] width 20 height 7
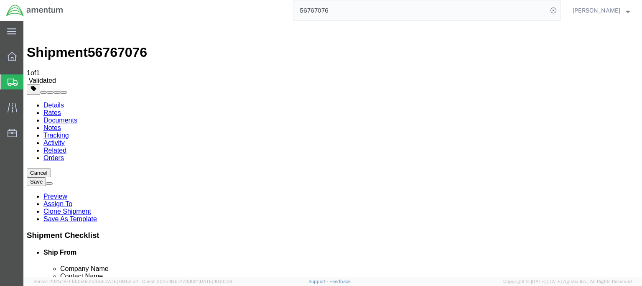
drag, startPoint x: 347, startPoint y: 189, endPoint x: 381, endPoint y: 189, distance: 34.3
click input "2401 US-90 Quality Inn"
type input "2401 US-90"
click input "Attn: Room 104"
type input "Quality Inn Attn: Room 104"
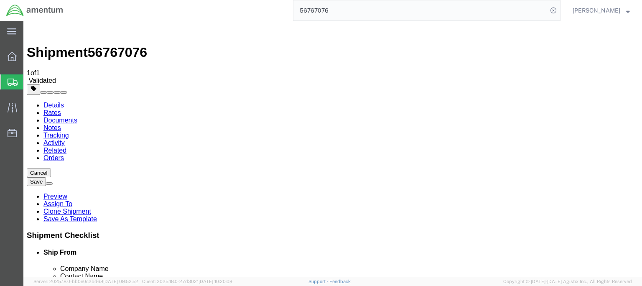
click button "Rate Shipment"
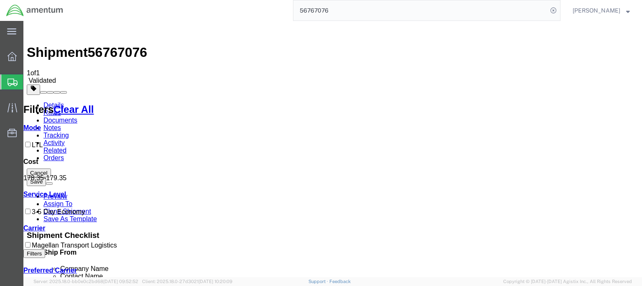
click at [55, 102] on link "Details" at bounding box center [53, 105] width 20 height 7
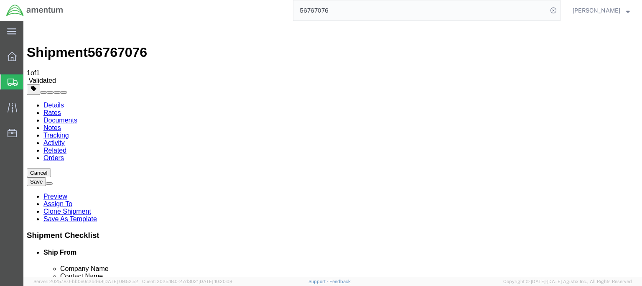
click input "2401 US-90"
type input "2401 E HIGHWAY 90"
click button "Rate Shipment"
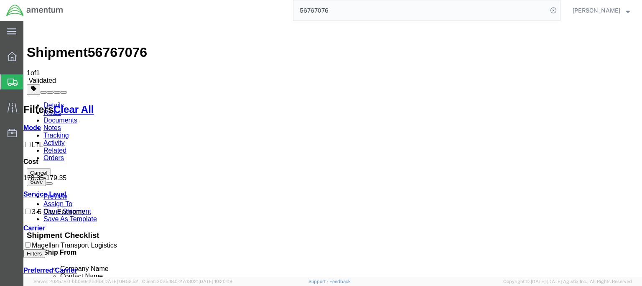
click at [56, 102] on link "Details" at bounding box center [53, 105] width 20 height 7
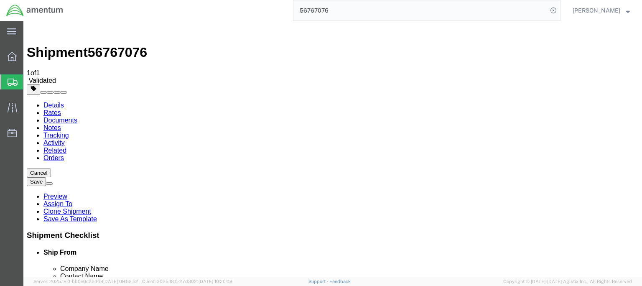
click input "Building 91110 Hangar 3 Airfield"
type input "BLDG 91110 Hangar 3 Airfield"
click label "Address 2"
click button "Rate Shipment"
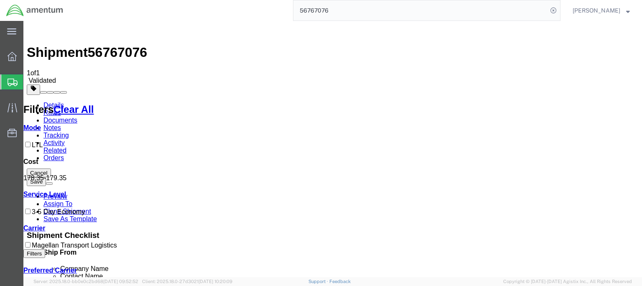
click at [58, 102] on link "Details" at bounding box center [53, 105] width 20 height 7
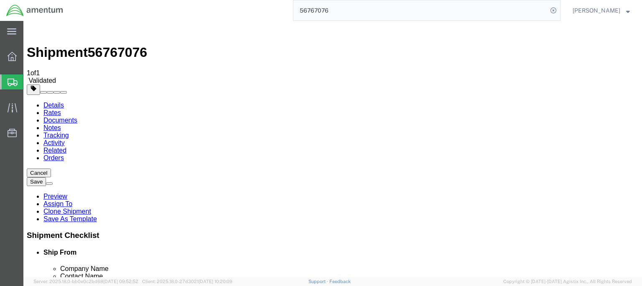
click input "2401 E HIGHWAY 90"
type input "2401 US-90"
